Goal: Obtain resource: Download file/media

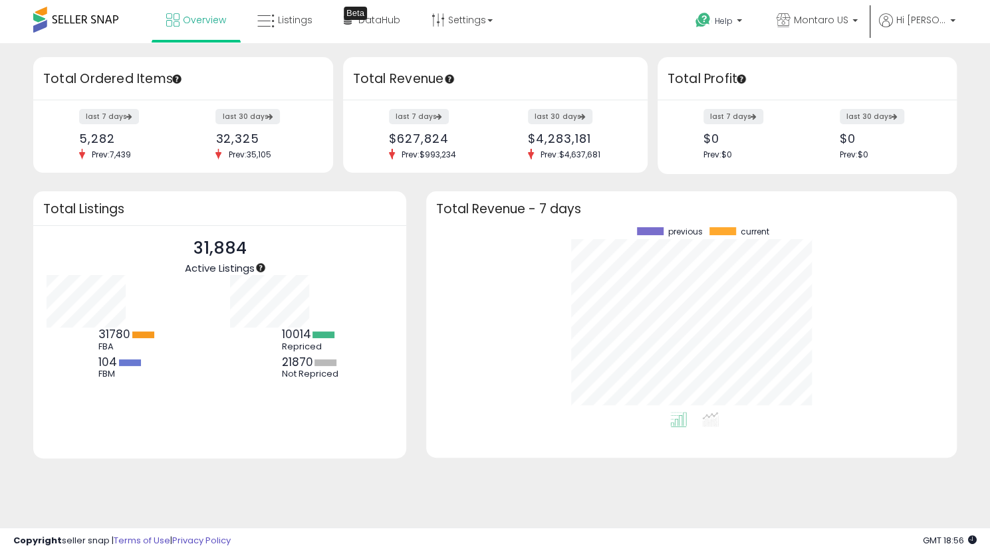
scroll to position [185, 504]
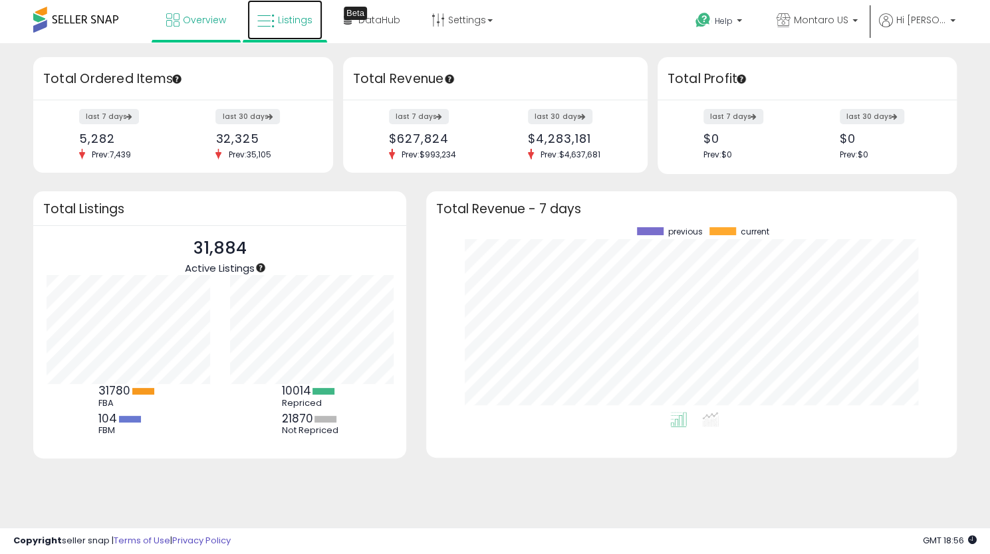
click at [307, 23] on span "Listings" at bounding box center [295, 19] width 35 height 13
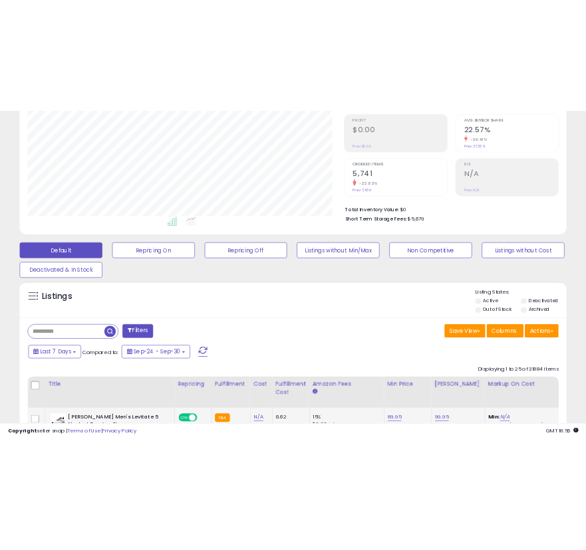
scroll to position [332, 0]
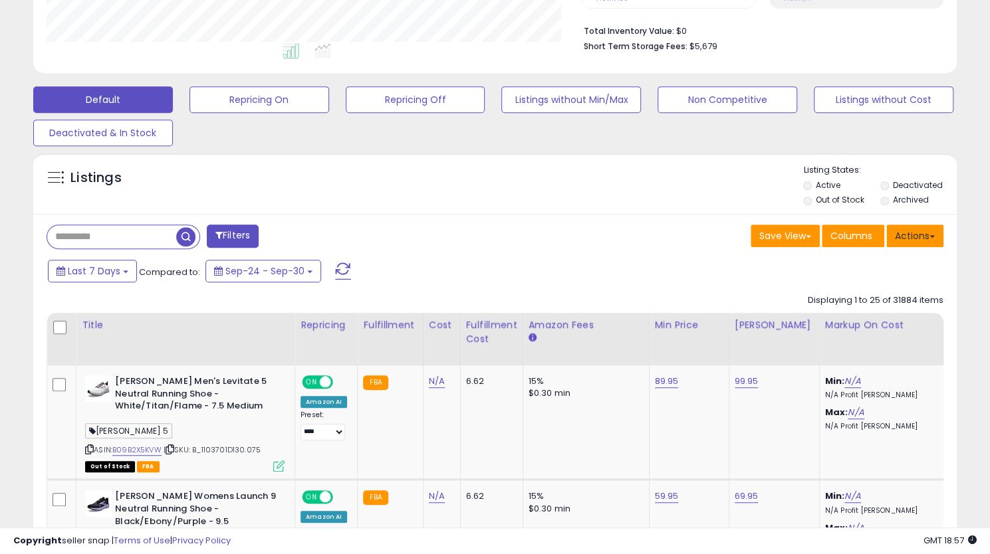
click at [908, 240] on button "Actions" at bounding box center [914, 236] width 57 height 23
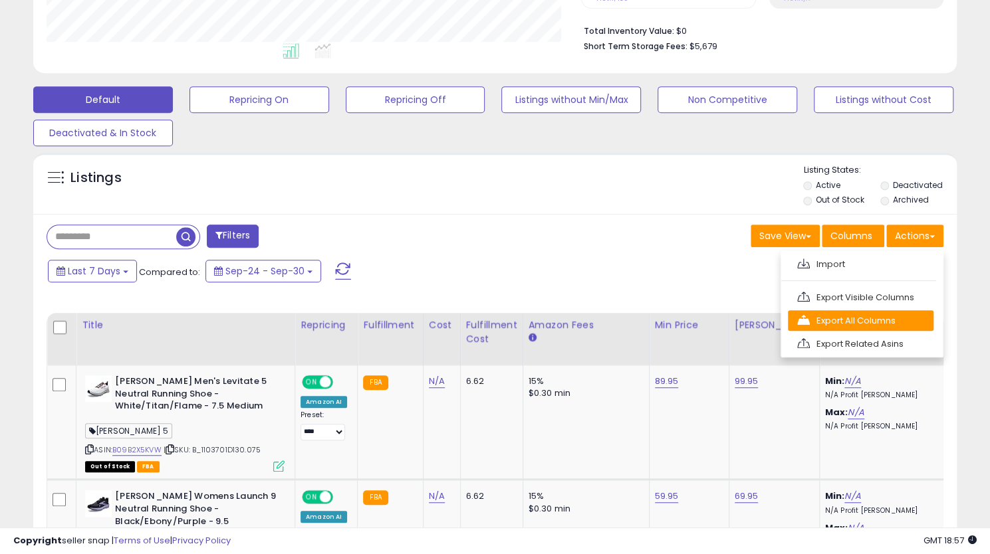
click at [855, 317] on link "Export All Columns" at bounding box center [861, 320] width 146 height 21
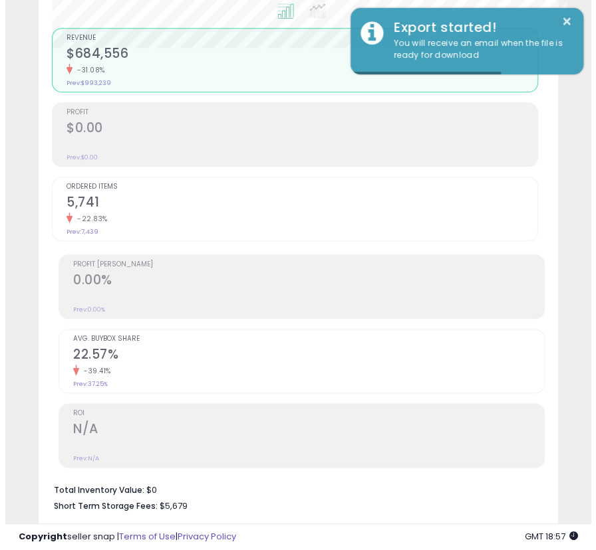
scroll to position [664441, 664187]
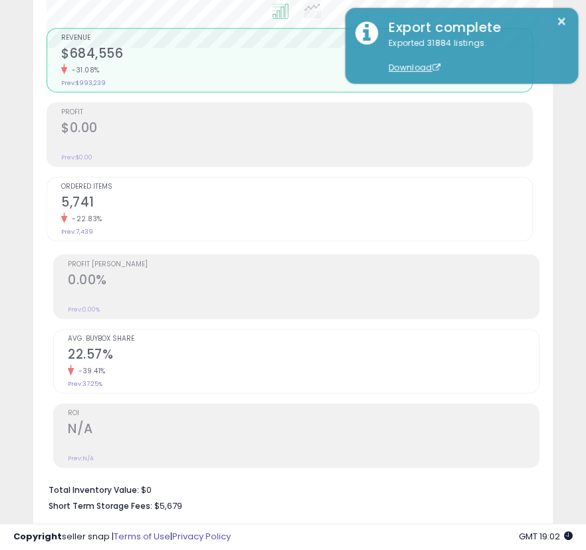
click at [304, 365] on div "-39.41%" at bounding box center [303, 371] width 471 height 13
